Goal: Information Seeking & Learning: Find specific fact

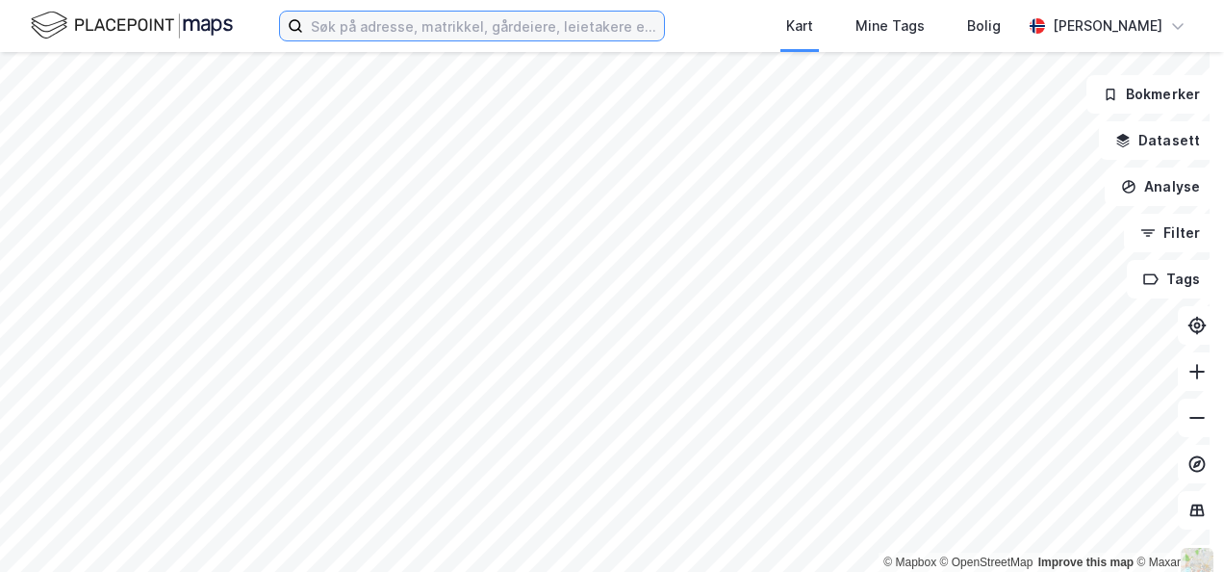
click at [365, 24] on input at bounding box center [483, 26] width 361 height 29
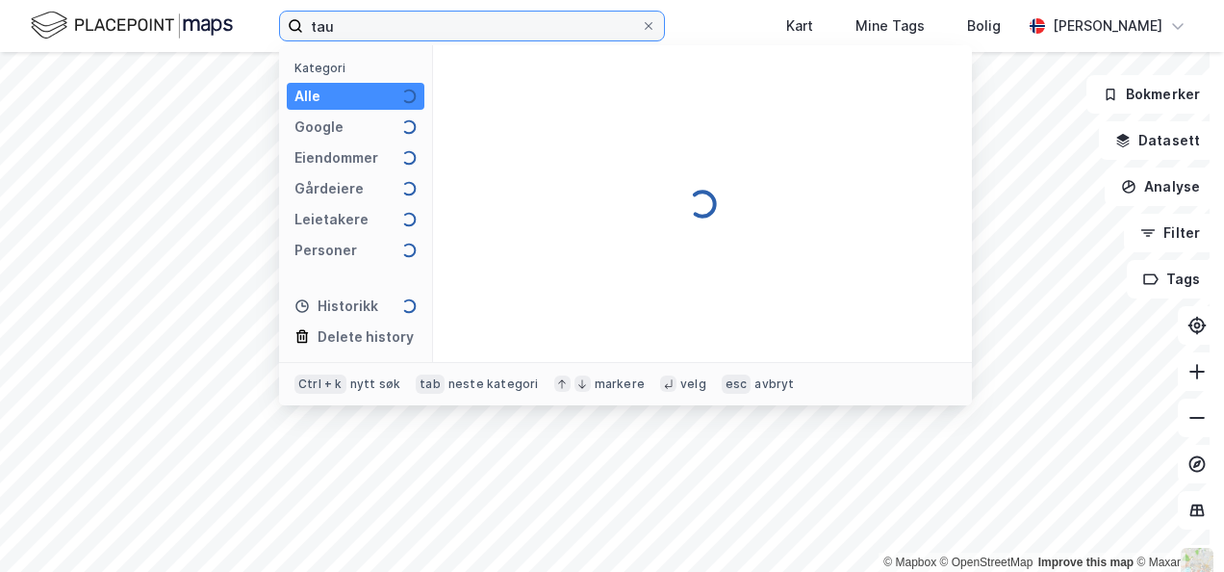
click at [400, 31] on input "tau" at bounding box center [472, 26] width 338 height 29
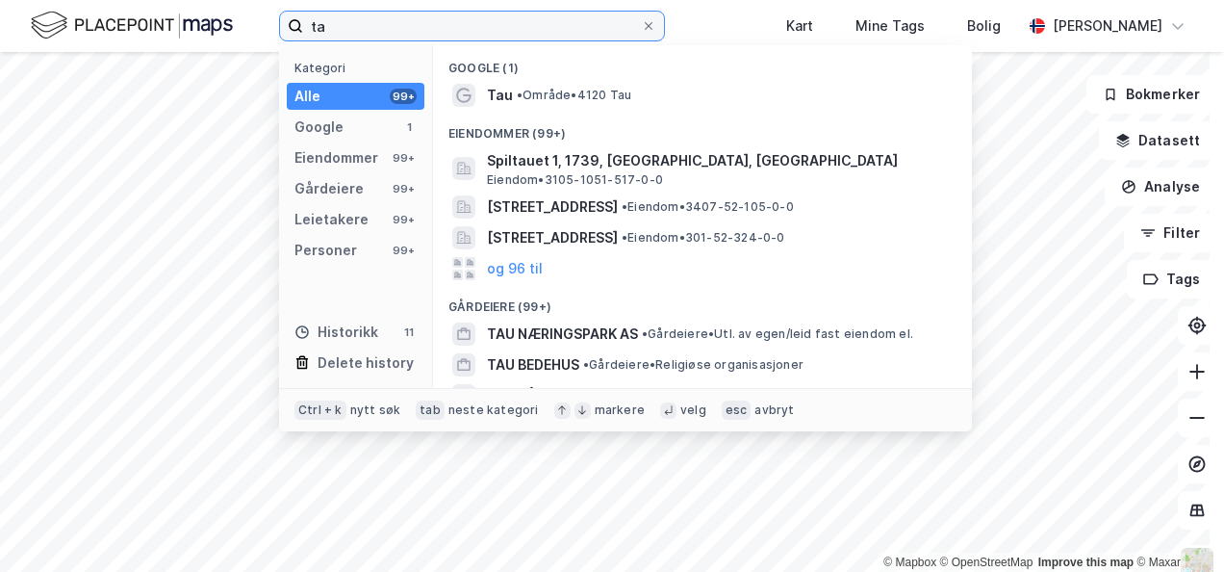
type input "t"
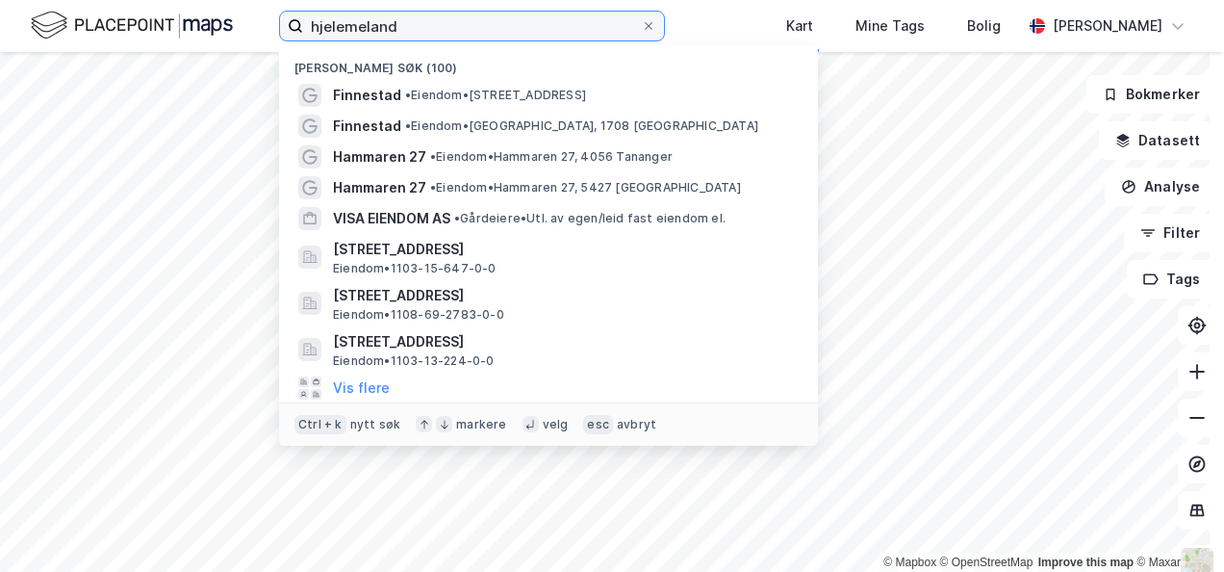
type input "hjelemeland"
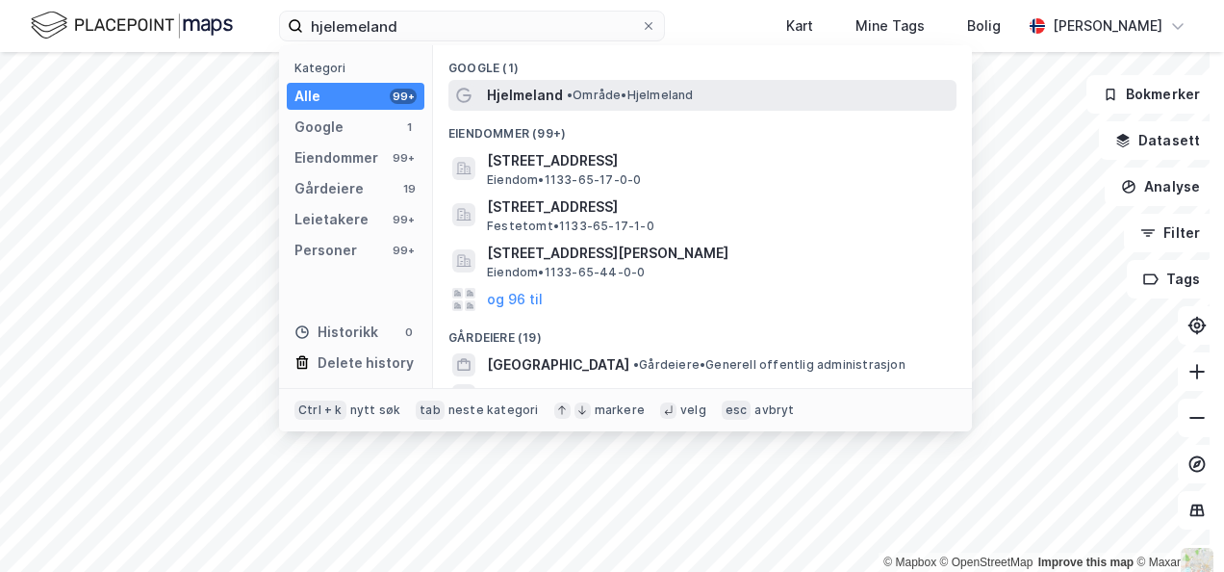
click at [516, 110] on div "Hjelmeland • Område • [GEOGRAPHIC_DATA]" at bounding box center [702, 95] width 508 height 31
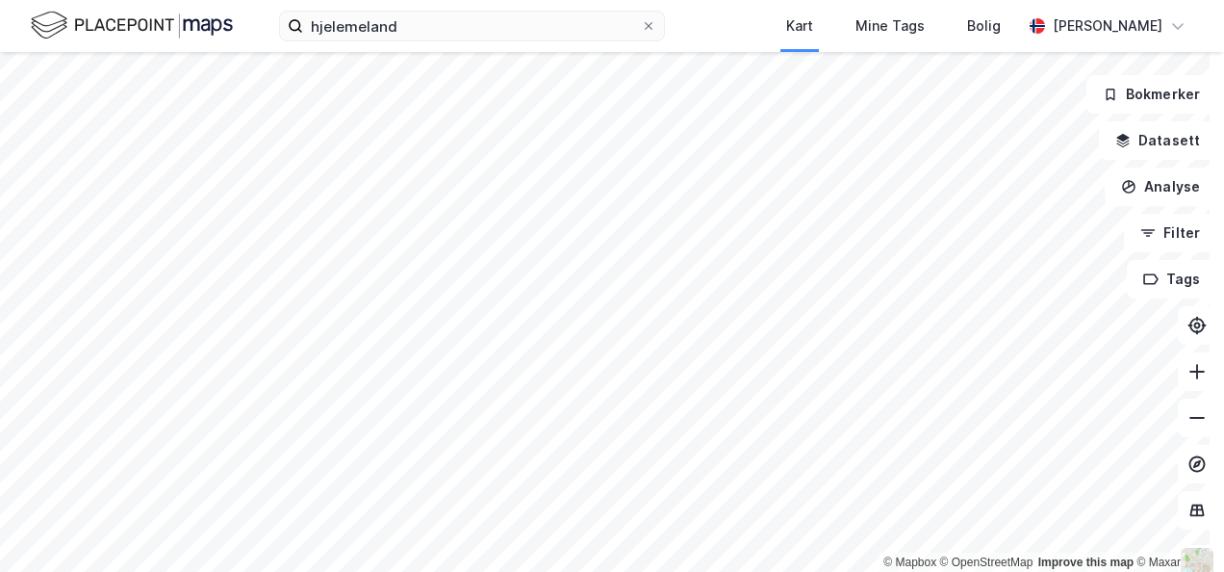
click at [459, 0] on html "hjelemeland Kart Mine Tags Bolig [PERSON_NAME] © Mapbox © OpenStreetMap Improve…" at bounding box center [612, 286] width 1224 height 572
click at [412, 0] on html "hjelemeland Kart Mine Tags Bolig [PERSON_NAME] © Mapbox © OpenStreetMap Improve…" at bounding box center [612, 286] width 1224 height 572
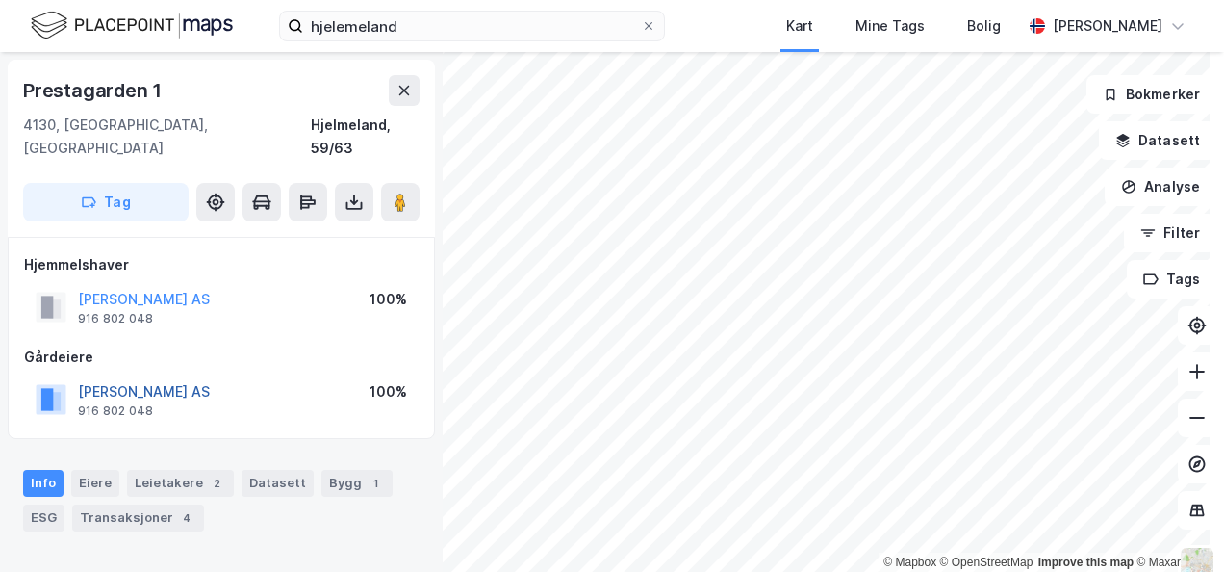
click at [0, 0] on button "[PERSON_NAME] AS" at bounding box center [0, 0] width 0 height 0
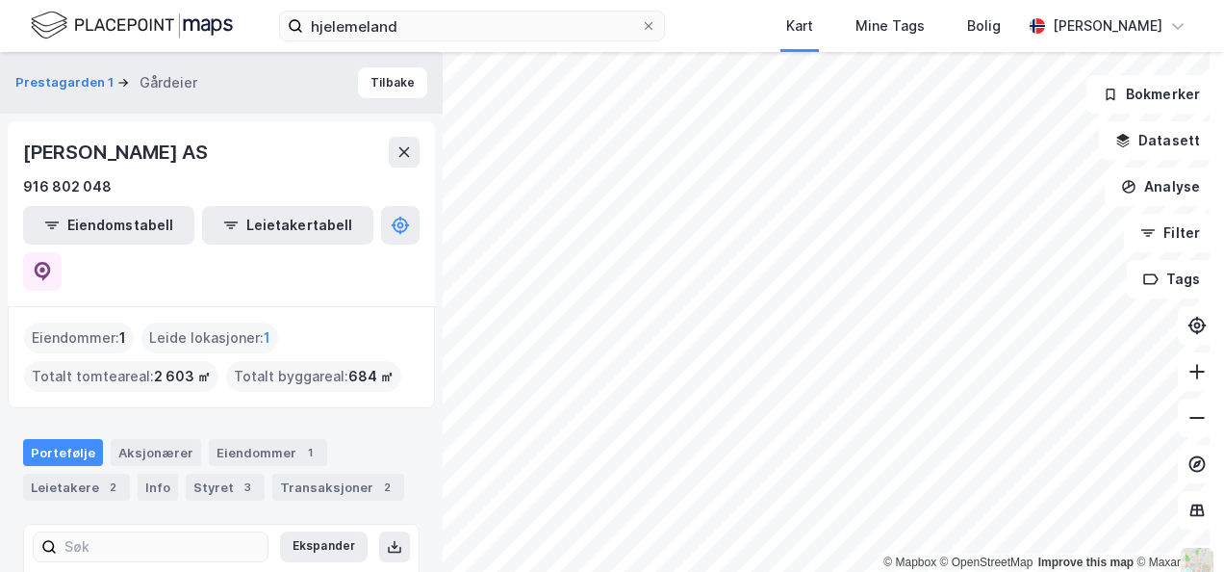
scroll to position [98, 0]
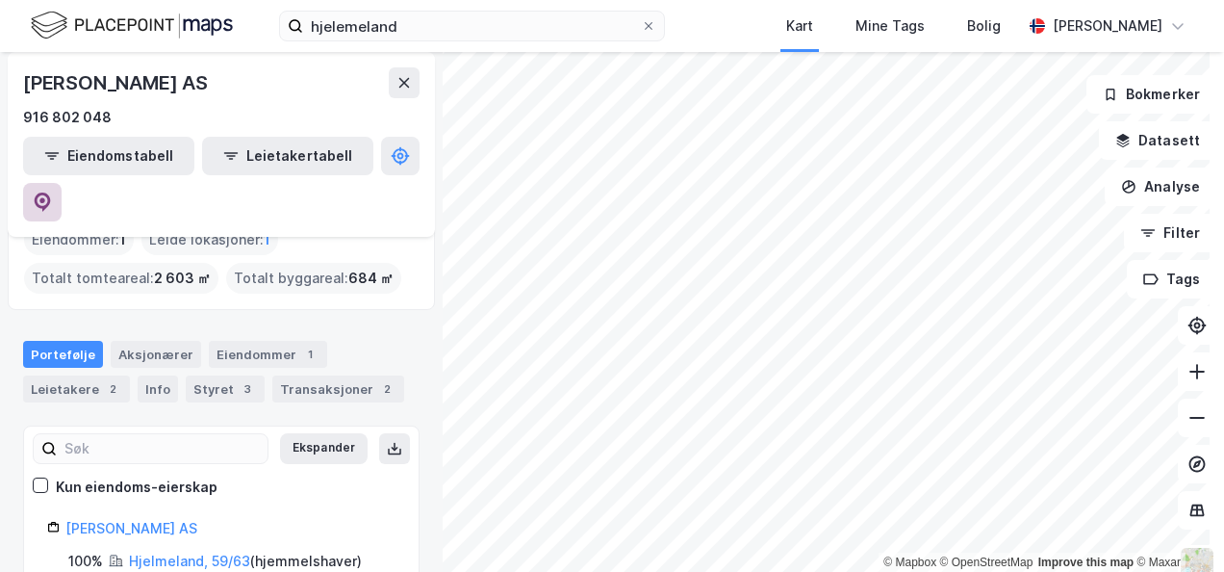
click at [51, 192] on icon at bounding box center [43, 201] width 16 height 19
